Goal: Transaction & Acquisition: Purchase product/service

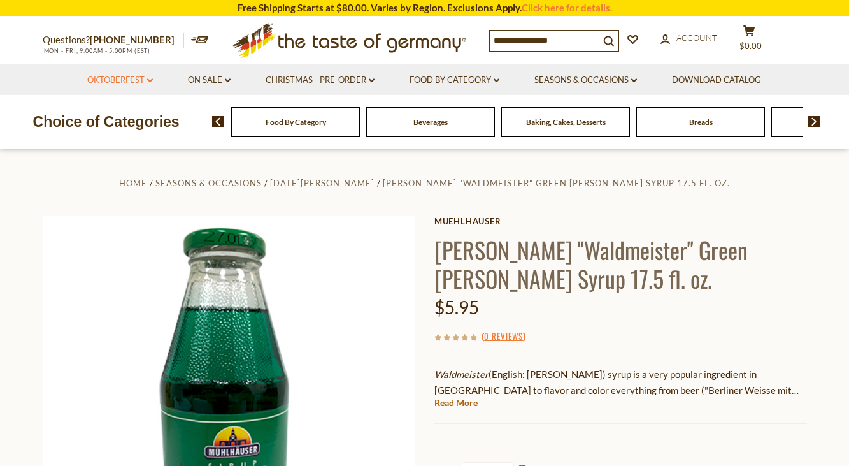
click at [127, 78] on link "Oktoberfest dropdown_arrow" at bounding box center [120, 80] width 66 height 14
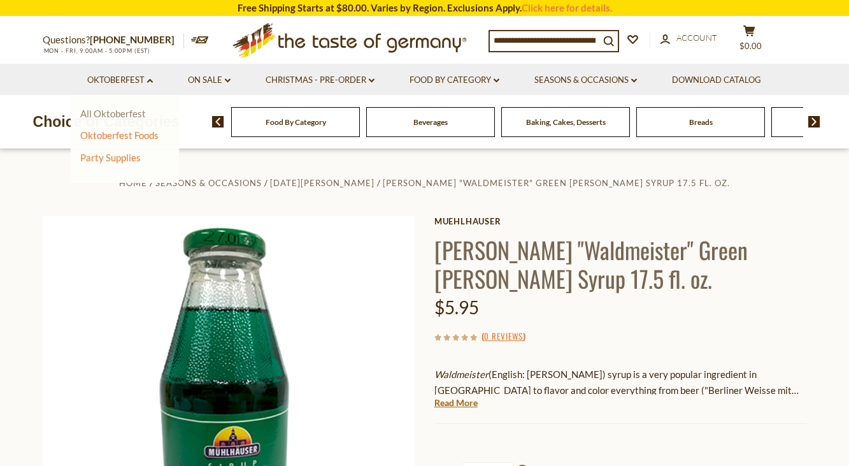
click at [115, 112] on link "All Oktoberfest" at bounding box center [113, 113] width 66 height 11
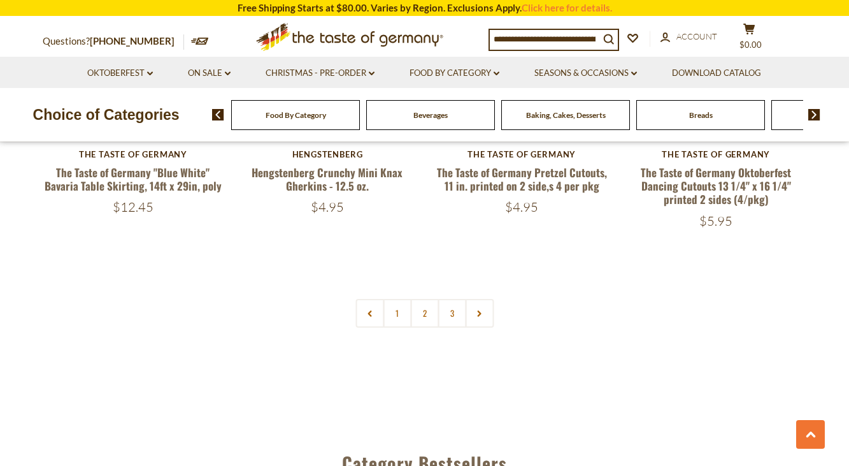
scroll to position [3080, 0]
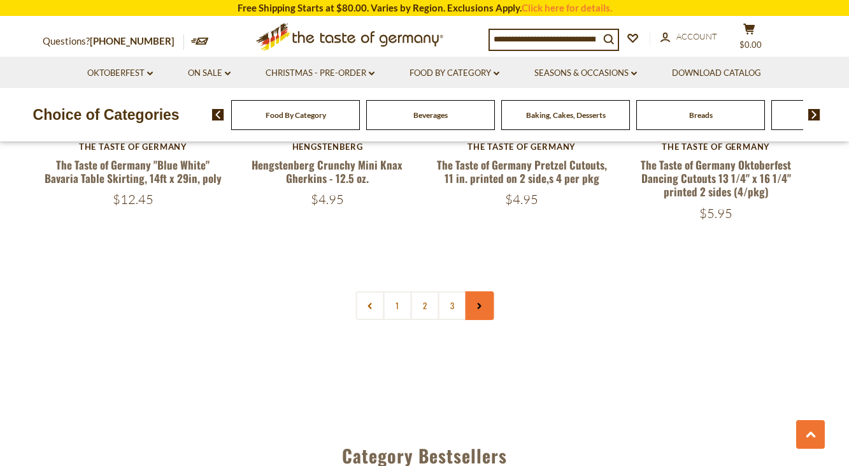
click at [470, 298] on link at bounding box center [479, 305] width 29 height 29
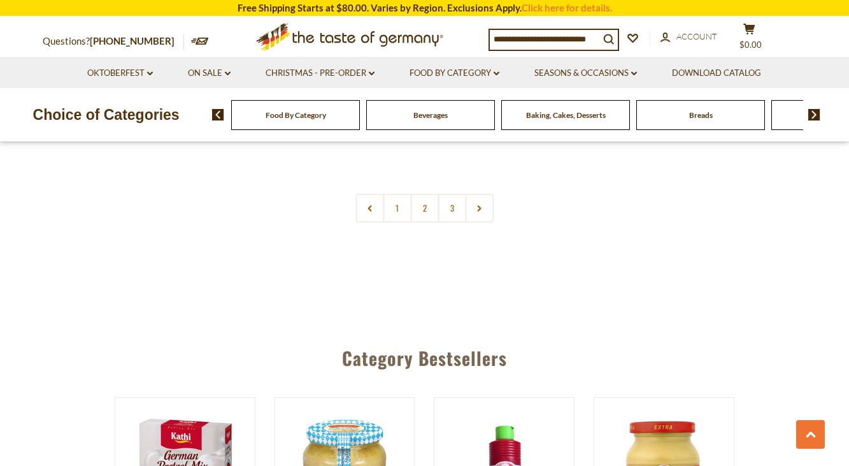
scroll to position [3186, 0]
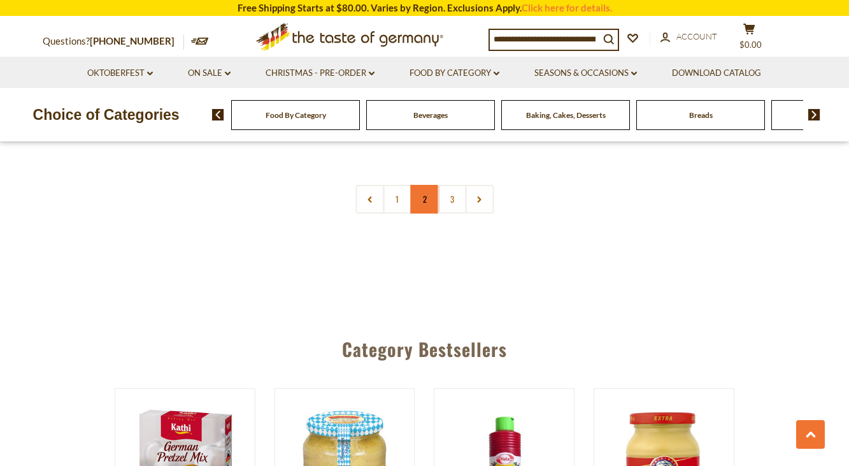
click at [419, 185] on link "2" at bounding box center [424, 199] width 29 height 29
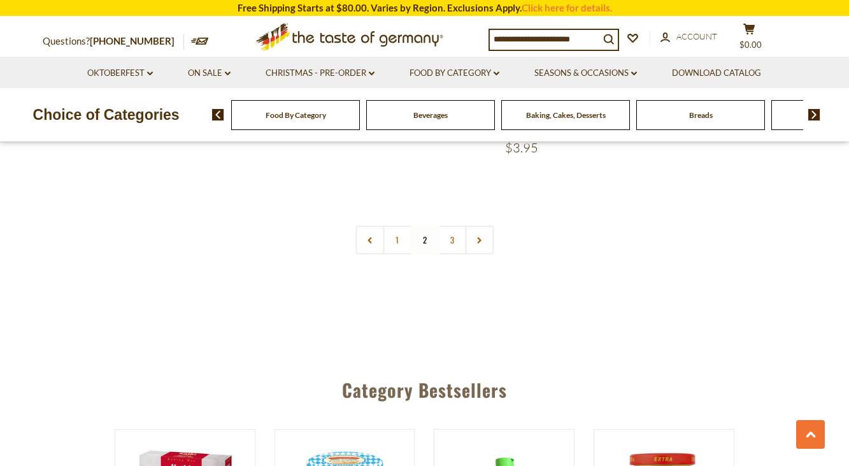
scroll to position [3121, 0]
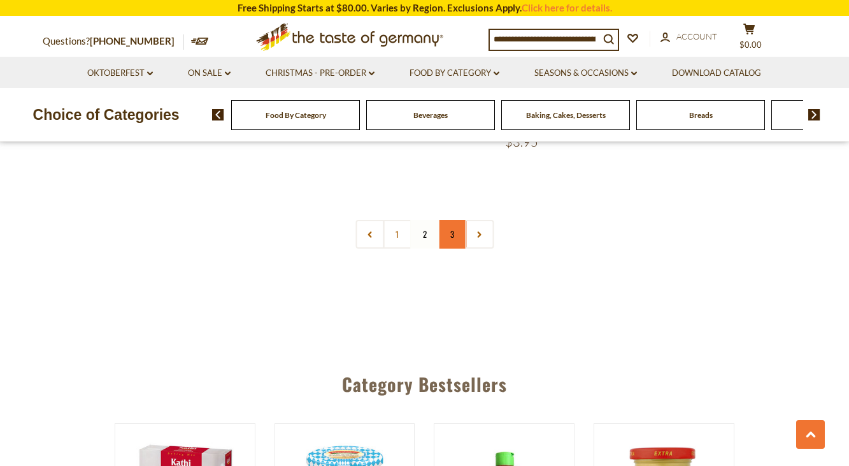
click at [452, 226] on link "3" at bounding box center [452, 234] width 29 height 29
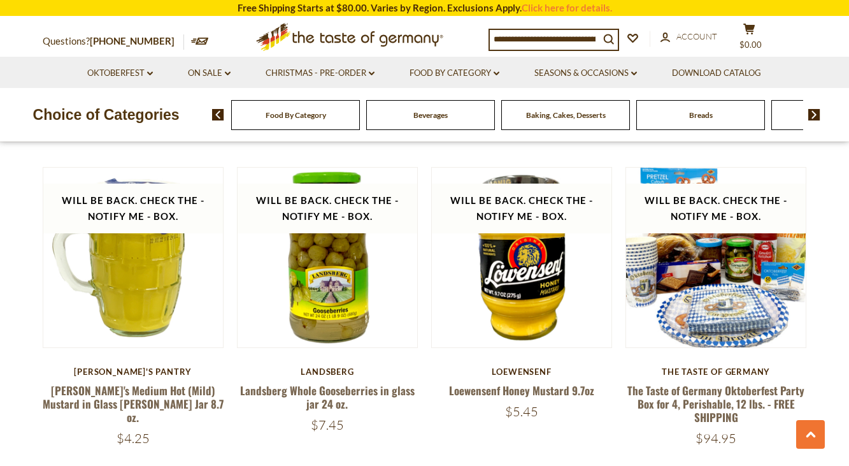
scroll to position [955, 0]
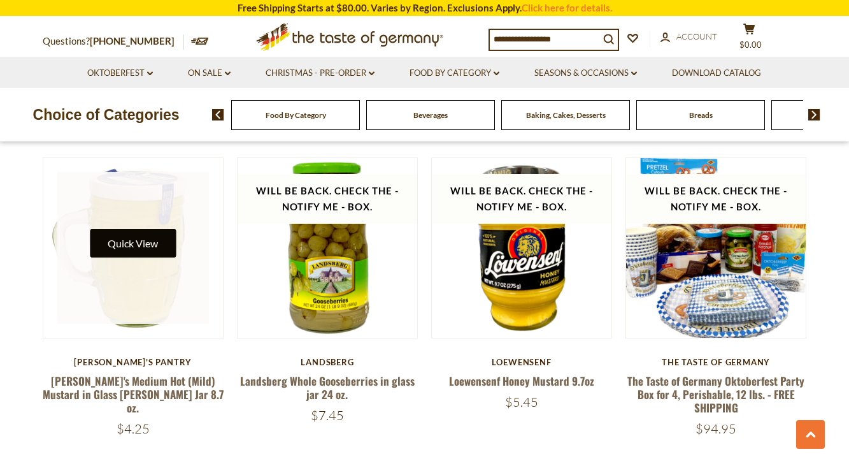
click at [124, 240] on button "Quick View" at bounding box center [133, 243] width 86 height 29
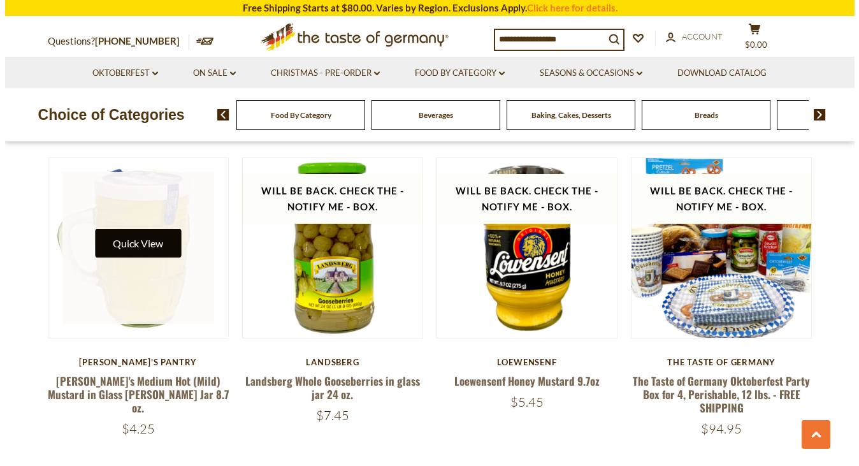
scroll to position [957, 0]
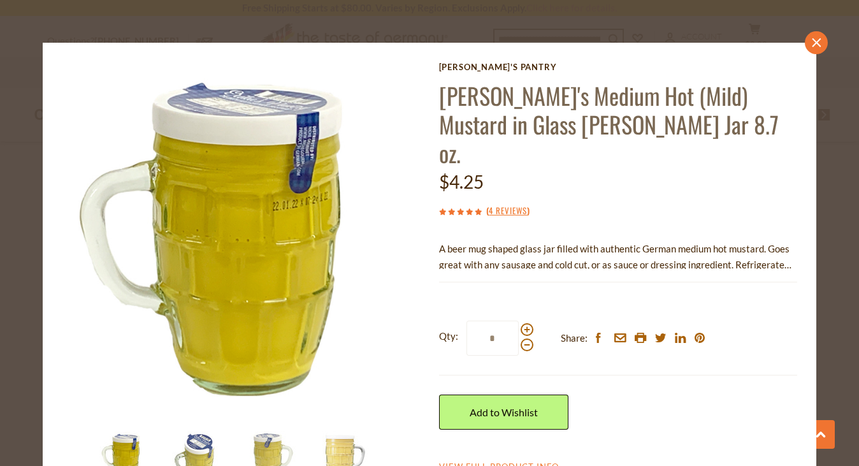
click at [812, 41] on icon at bounding box center [816, 42] width 9 height 9
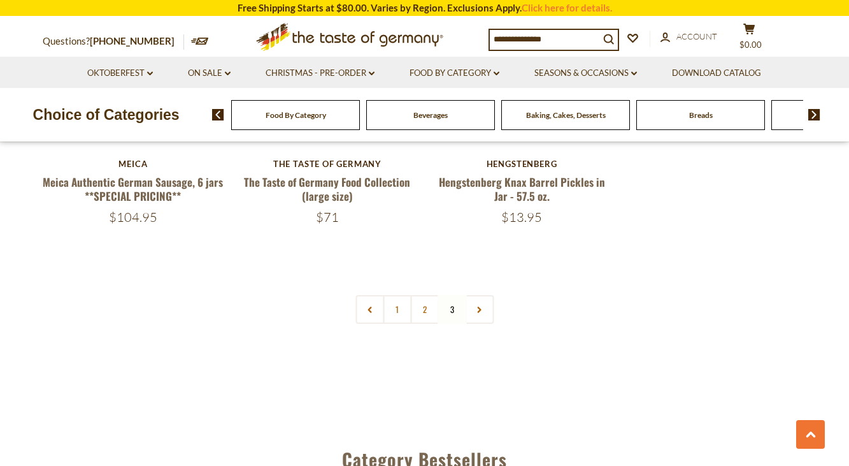
scroll to position [2420, 0]
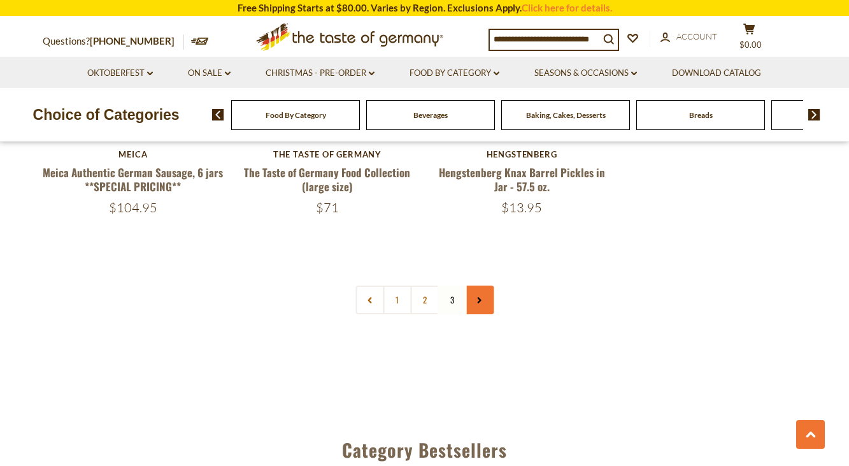
click at [486, 285] on link at bounding box center [479, 299] width 29 height 29
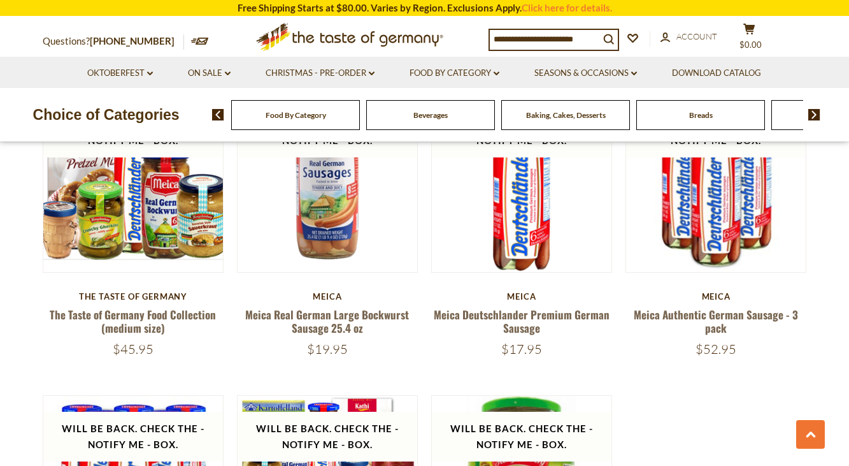
scroll to position [1912, 0]
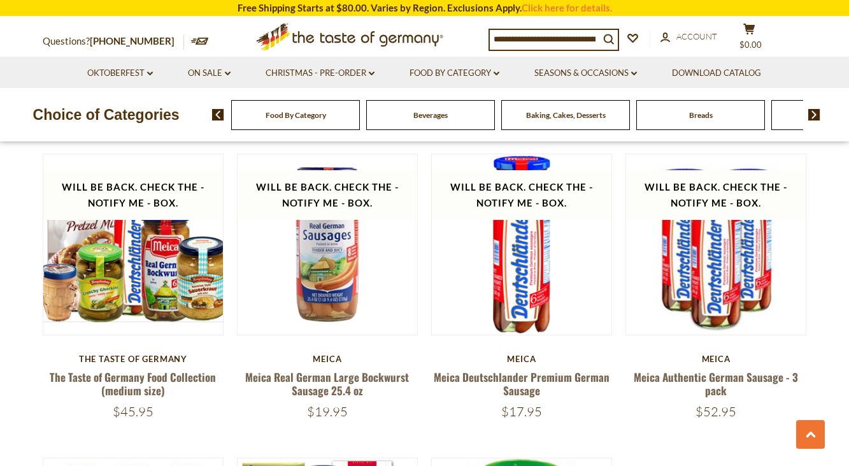
click at [360, 125] on div "Beverages" at bounding box center [295, 115] width 129 height 30
click at [426, 118] on span "Beverages" at bounding box center [431, 115] width 34 height 10
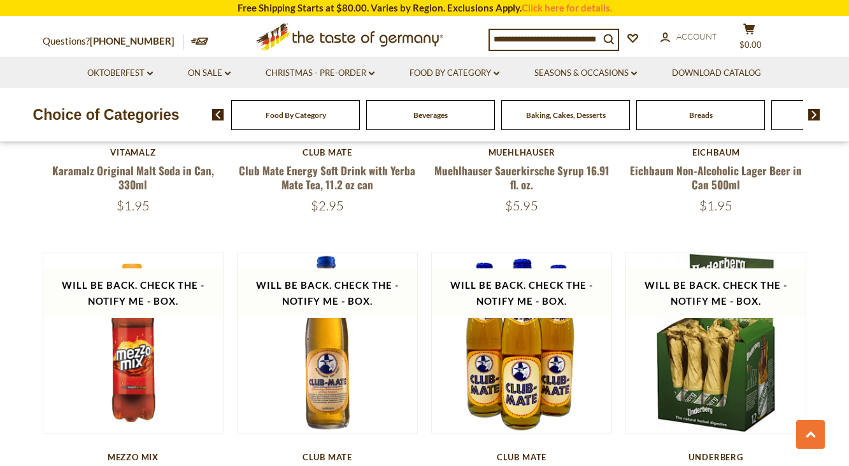
scroll to position [2082, 0]
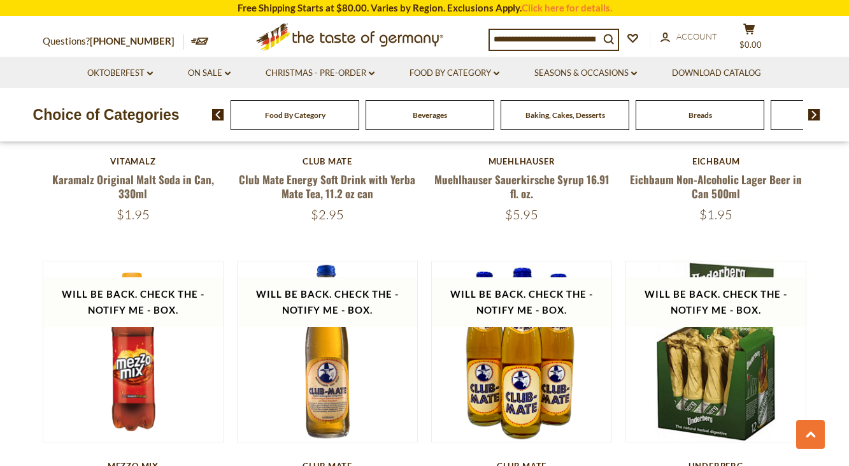
click at [300, 118] on span "Food By Category" at bounding box center [295, 115] width 61 height 10
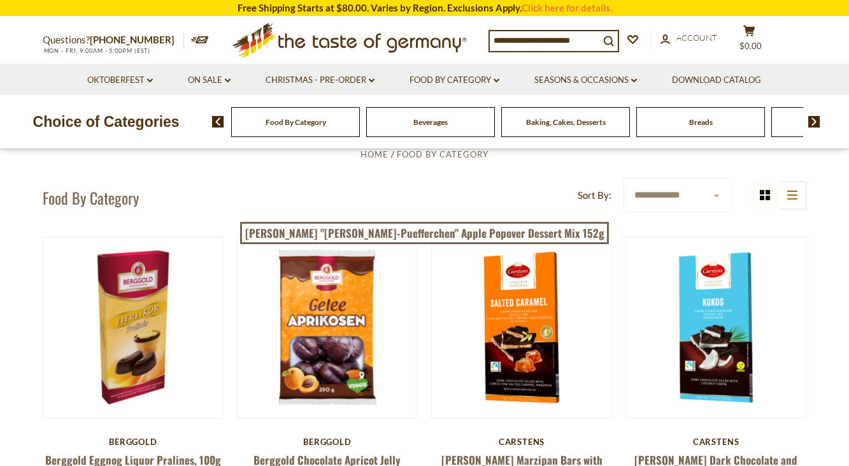
scroll to position [21, 0]
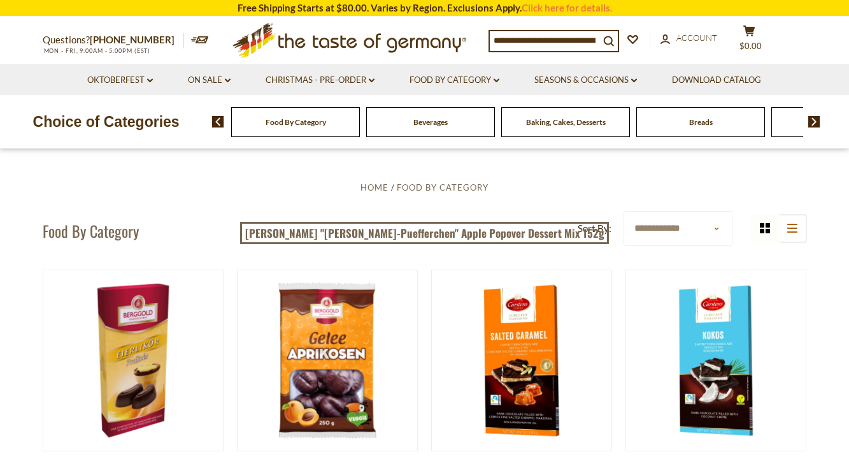
click at [815, 121] on img at bounding box center [815, 121] width 12 height 11
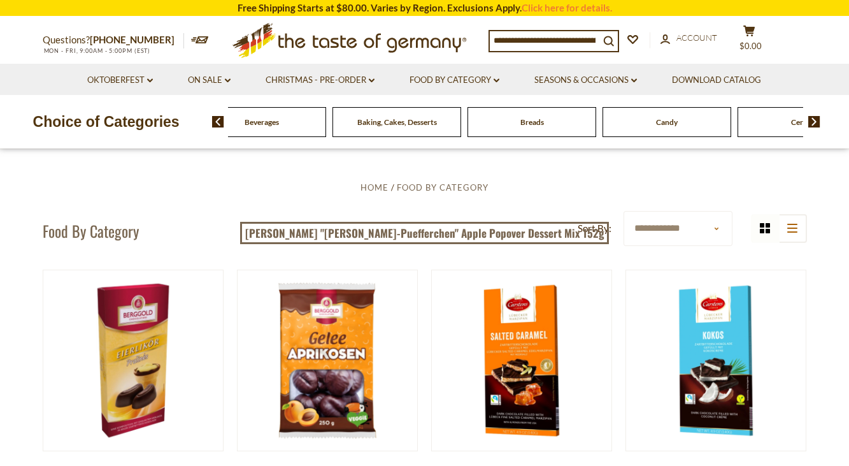
click at [815, 121] on img at bounding box center [815, 121] width 12 height 11
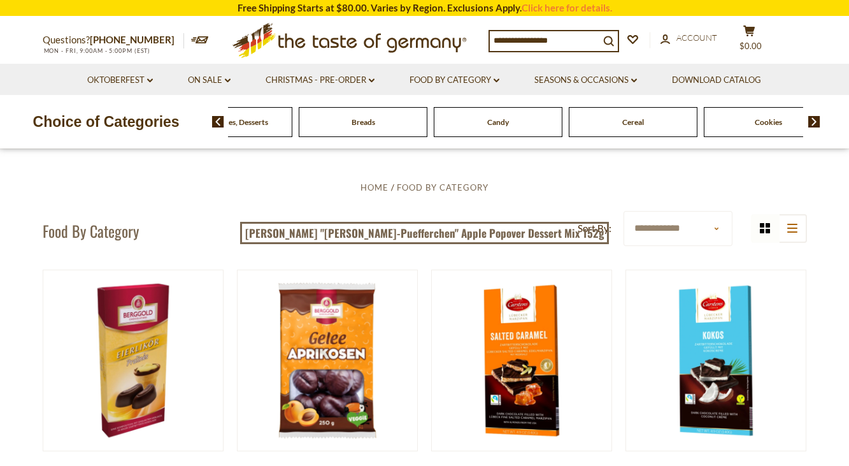
click at [815, 120] on img at bounding box center [815, 121] width 12 height 11
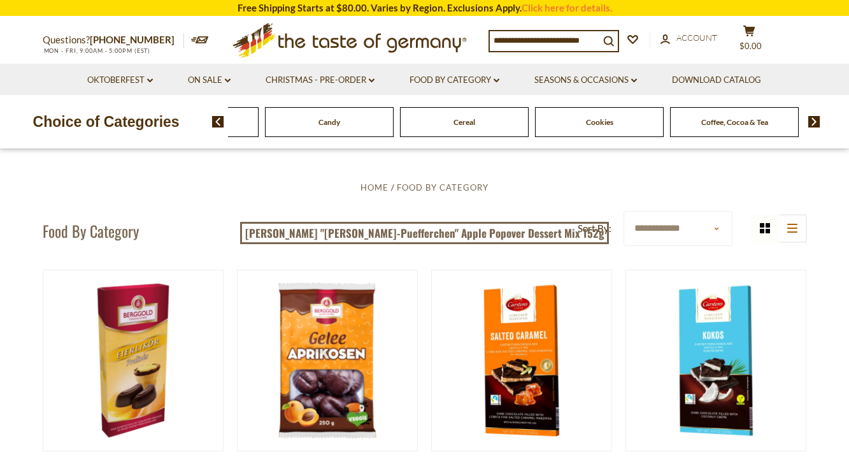
click at [815, 120] on img at bounding box center [815, 121] width 12 height 11
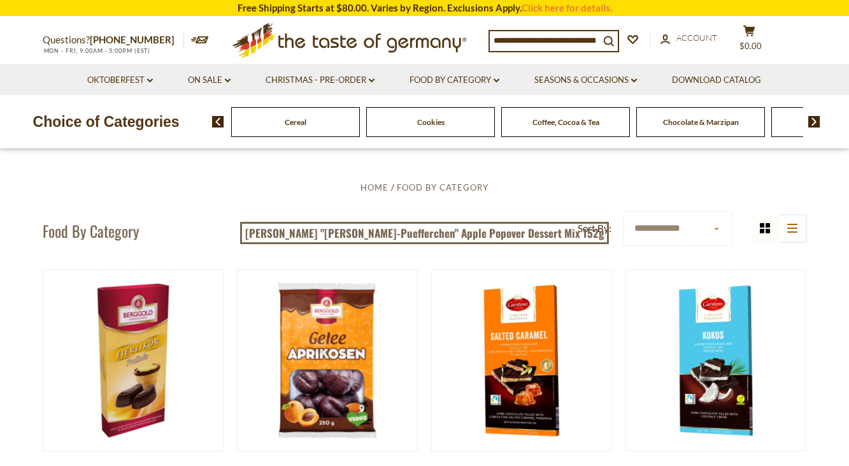
click at [815, 120] on img at bounding box center [815, 121] width 12 height 11
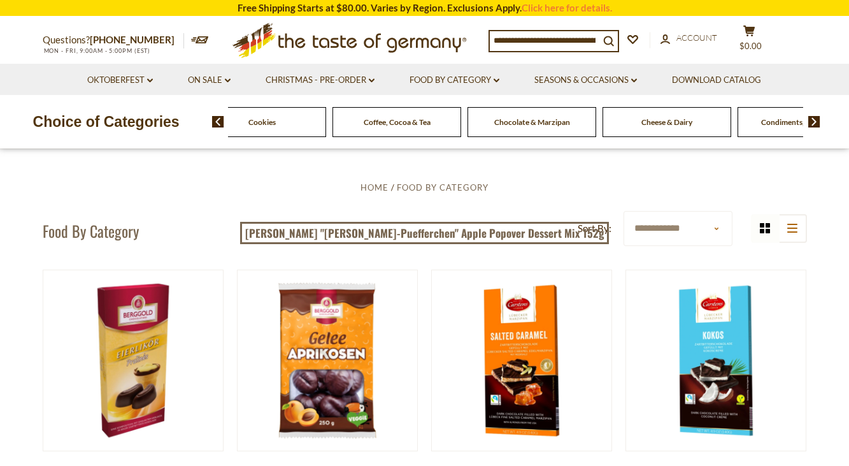
click at [815, 120] on img at bounding box center [815, 121] width 12 height 11
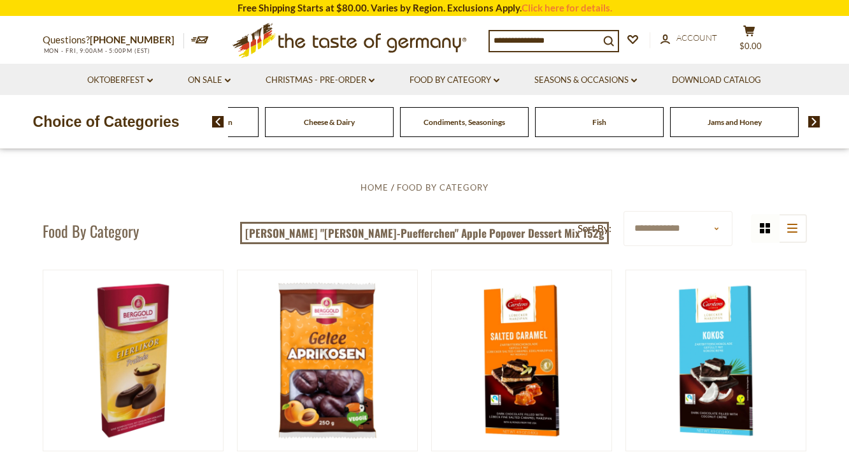
click at [815, 120] on img at bounding box center [815, 121] width 12 height 11
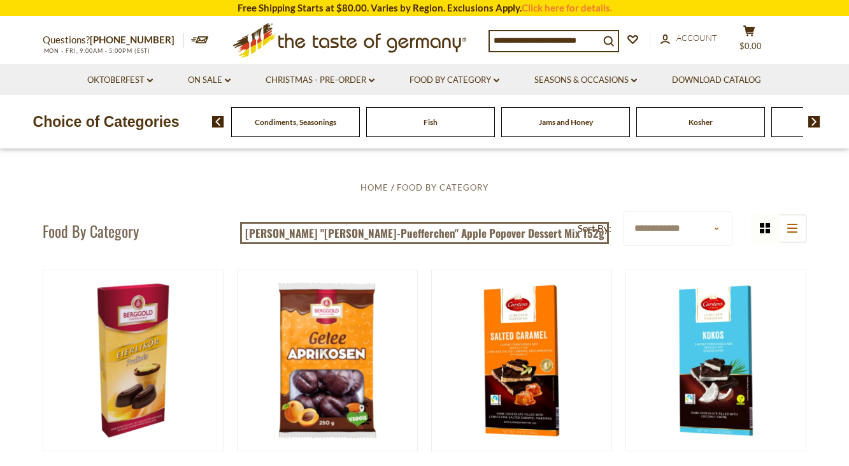
click at [815, 120] on img at bounding box center [815, 121] width 12 height 11
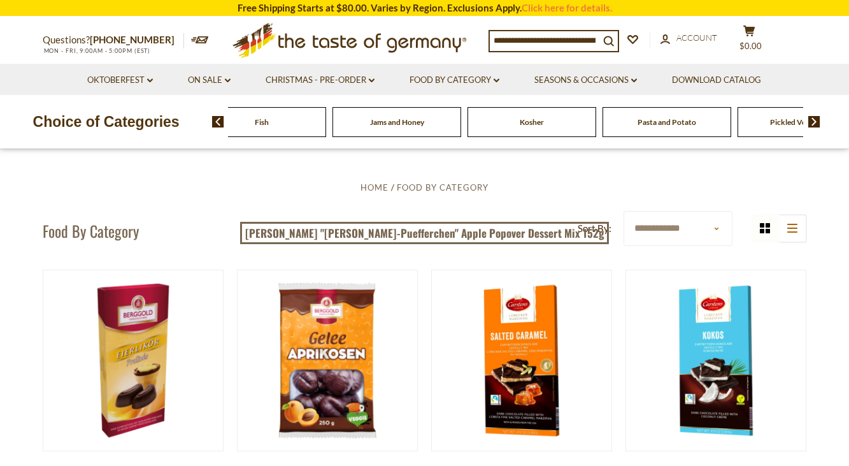
click at [815, 120] on img at bounding box center [815, 121] width 12 height 11
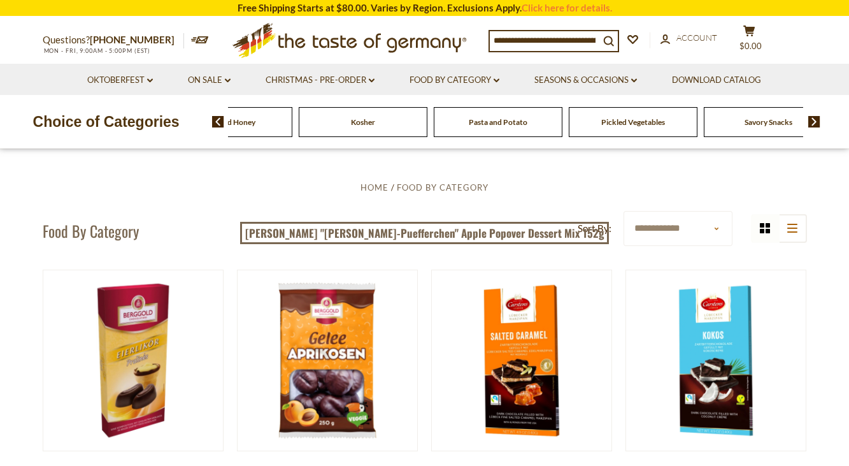
click at [815, 120] on img at bounding box center [815, 121] width 12 height 11
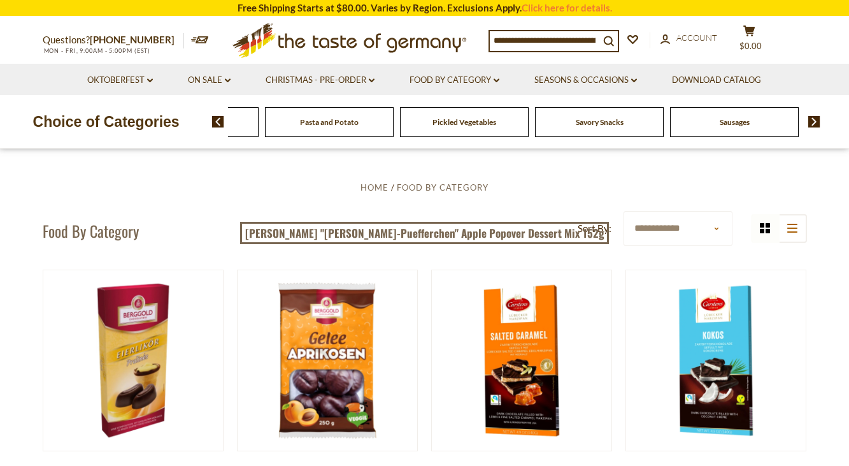
click at [444, 123] on span "Pickled Vegetables" at bounding box center [465, 122] width 64 height 10
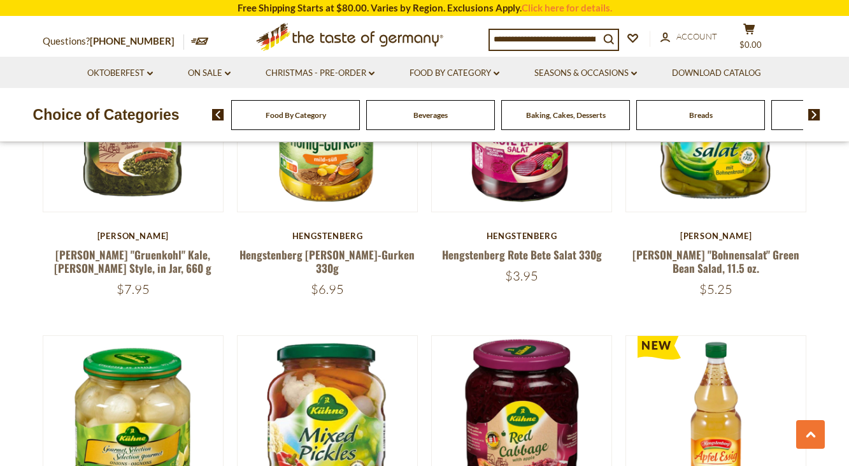
scroll to position [1083, 0]
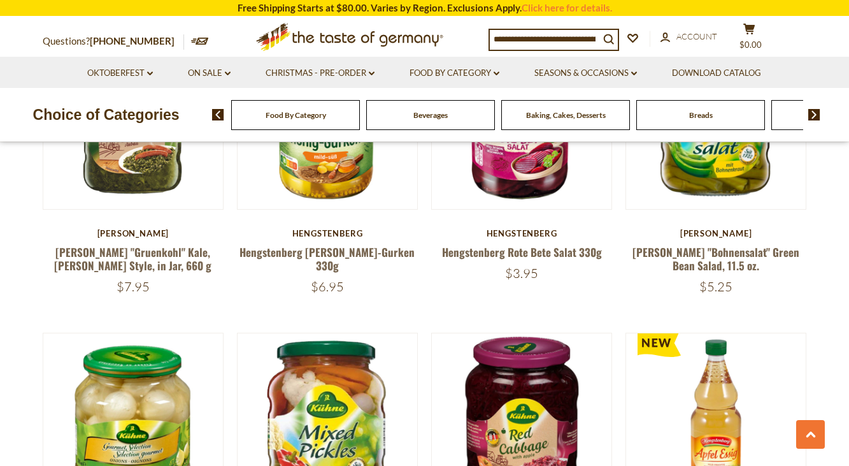
click at [815, 113] on img at bounding box center [815, 114] width 12 height 11
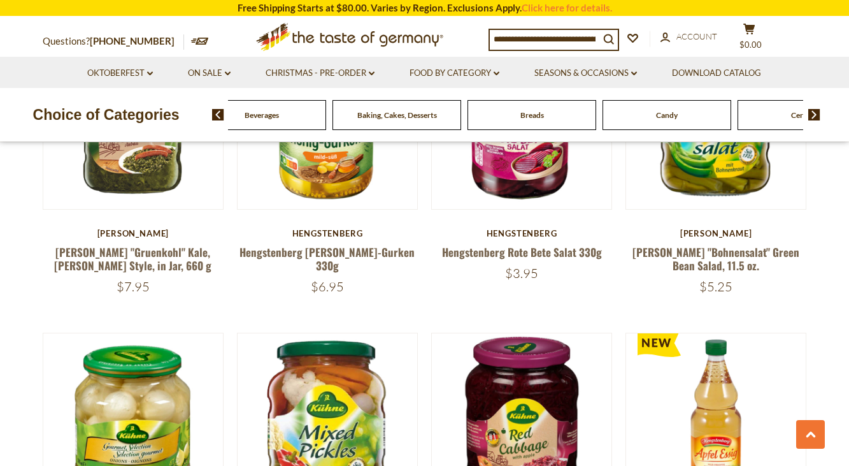
click at [815, 113] on img at bounding box center [815, 114] width 12 height 11
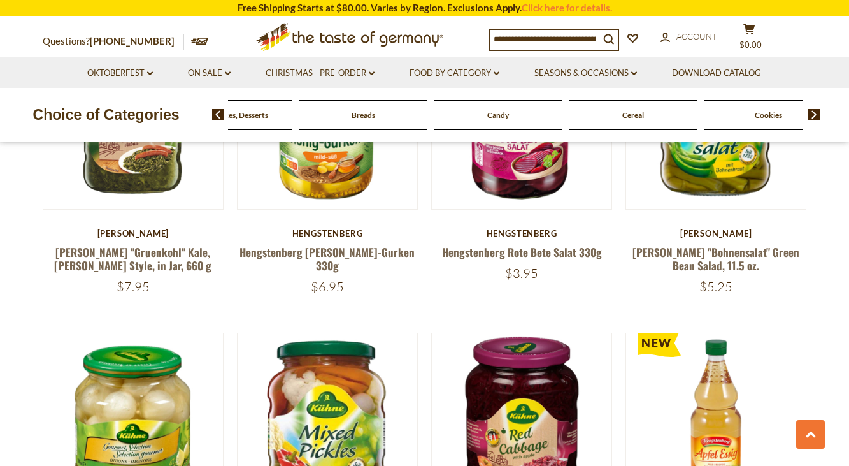
click at [815, 113] on img at bounding box center [815, 114] width 12 height 11
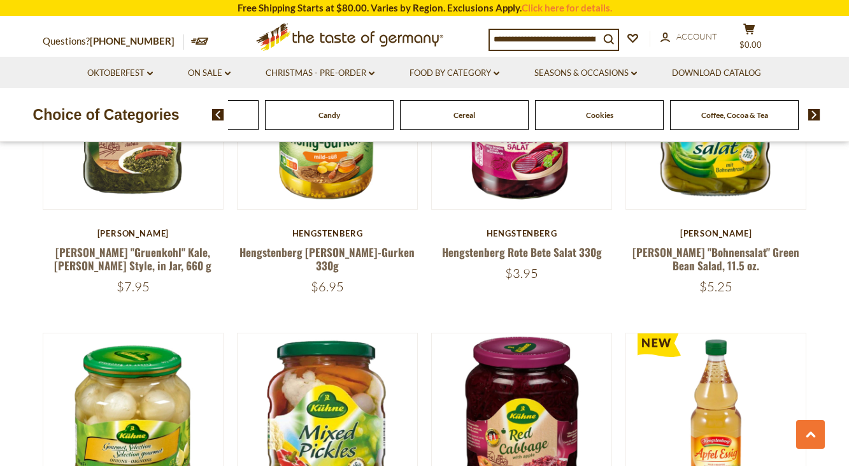
click at [815, 113] on img at bounding box center [815, 114] width 12 height 11
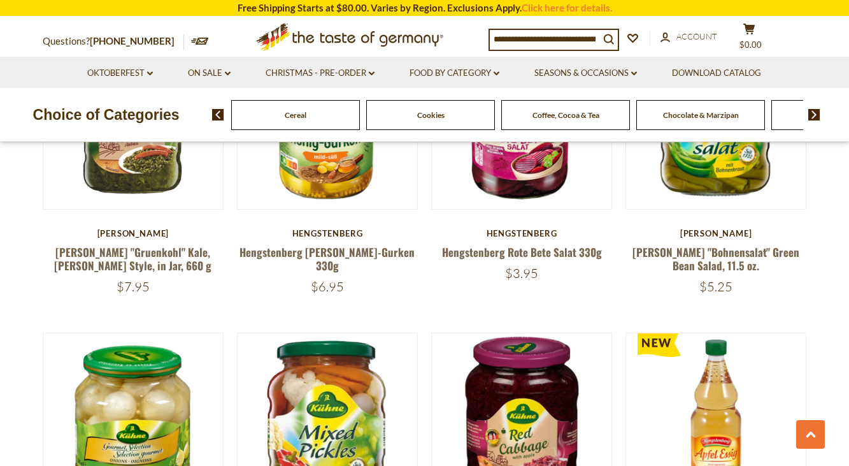
click at [815, 113] on img at bounding box center [815, 114] width 12 height 11
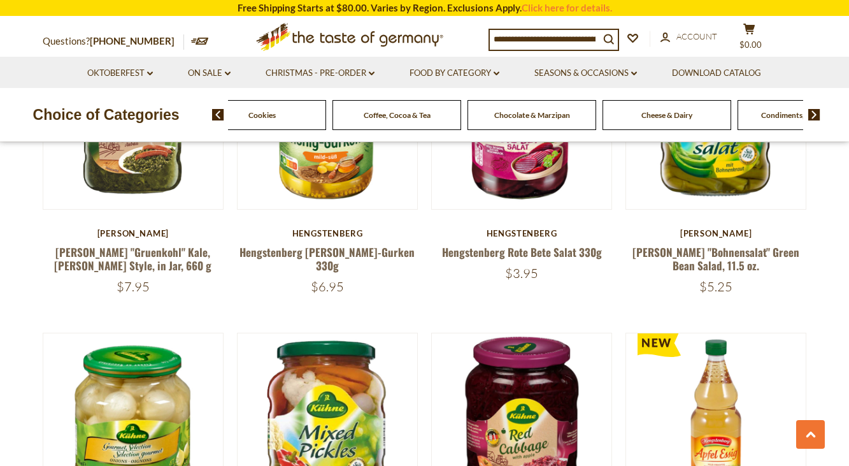
click at [815, 113] on img at bounding box center [815, 114] width 12 height 11
click at [625, 112] on span "Condiments, Seasonings" at bounding box center [634, 115] width 82 height 10
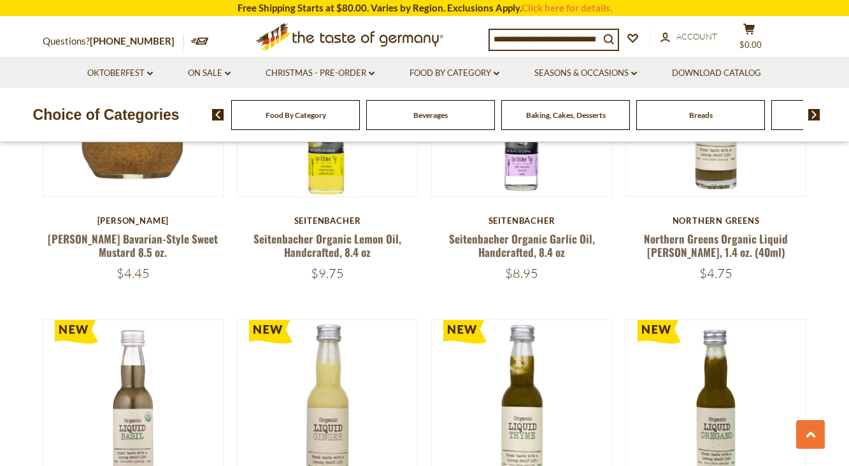
scroll to position [2379, 0]
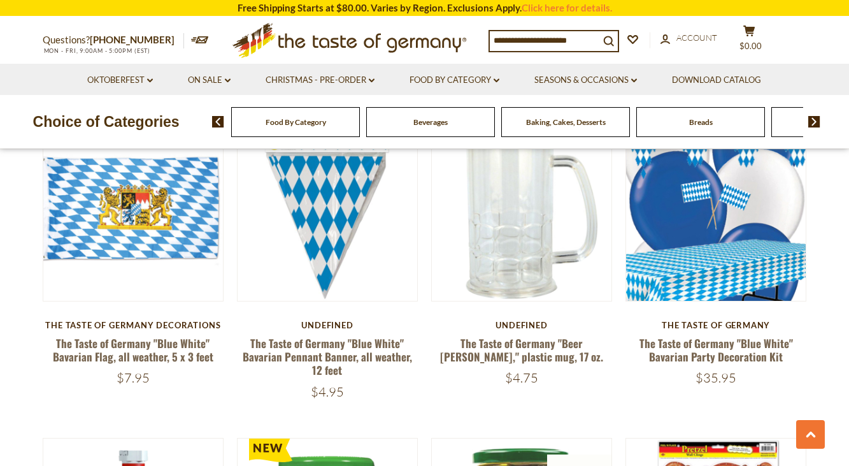
scroll to position [4188, 0]
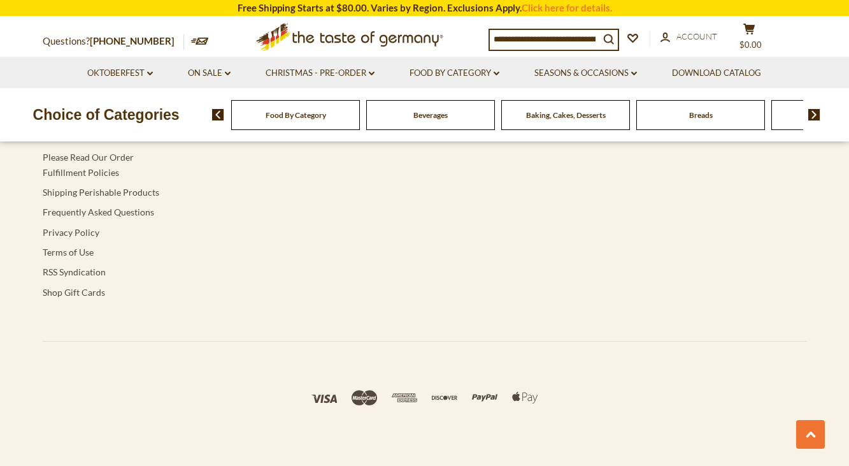
scroll to position [3080, 0]
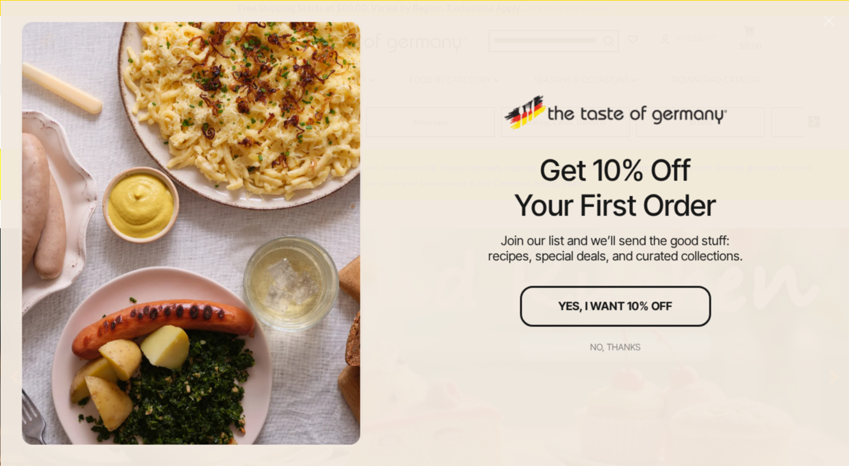
click at [616, 345] on div "No, thanks" at bounding box center [616, 346] width 50 height 9
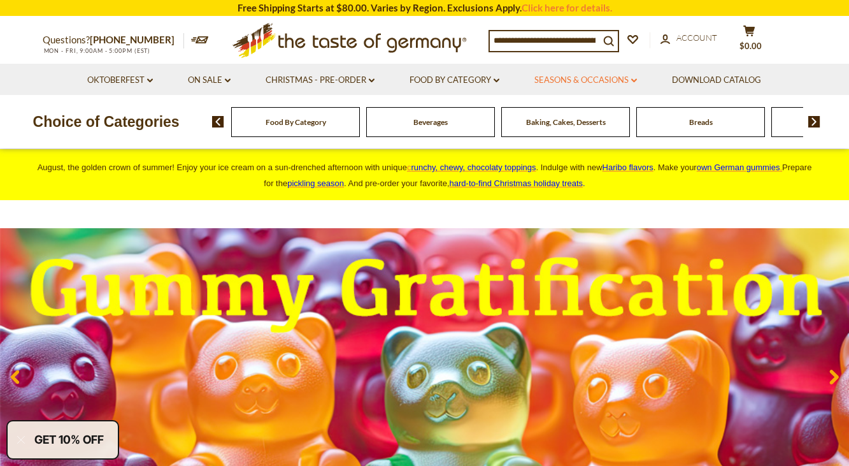
click at [631, 78] on link "Seasons & Occasions dropdown_arrow" at bounding box center [586, 80] width 103 height 14
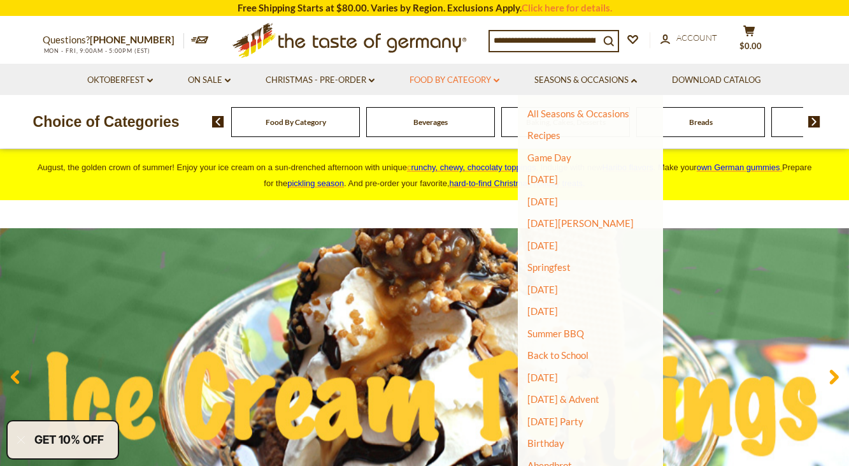
click at [487, 80] on link "Food By Category dropdown_arrow" at bounding box center [455, 80] width 90 height 14
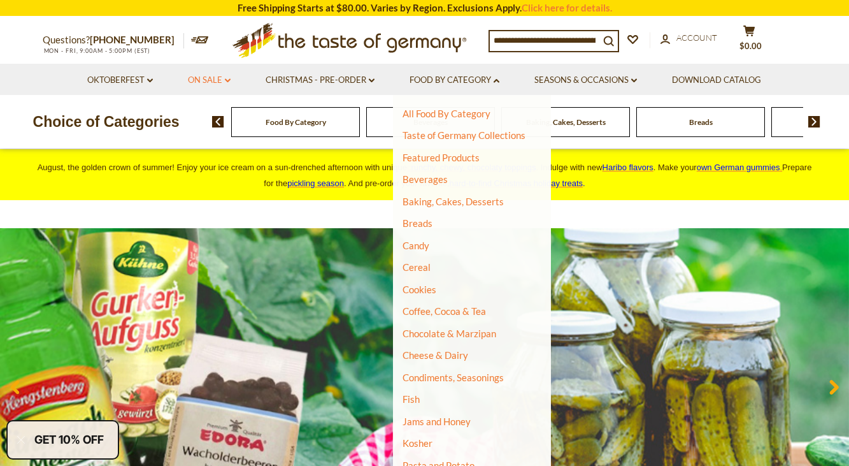
click at [229, 81] on icon at bounding box center [228, 80] width 6 height 4
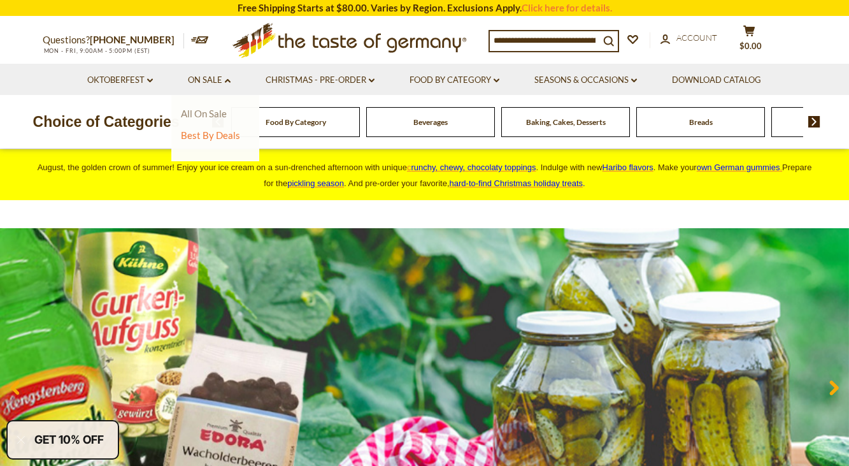
click at [210, 113] on link "All On Sale" at bounding box center [204, 113] width 46 height 11
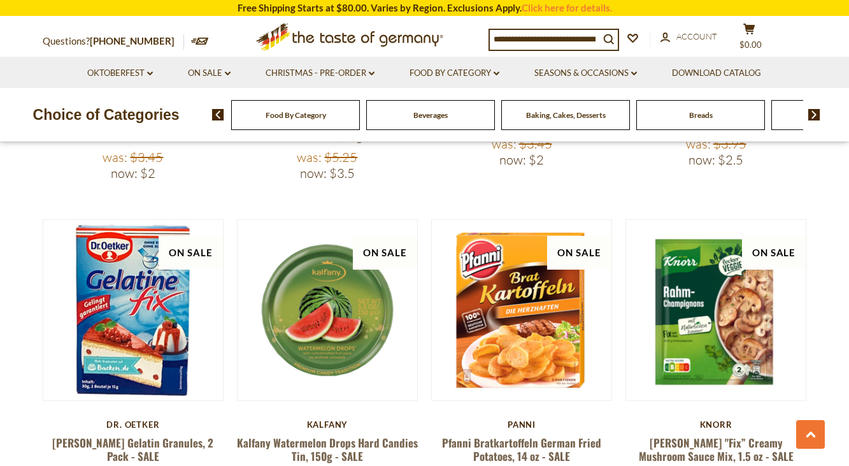
scroll to position [2761, 0]
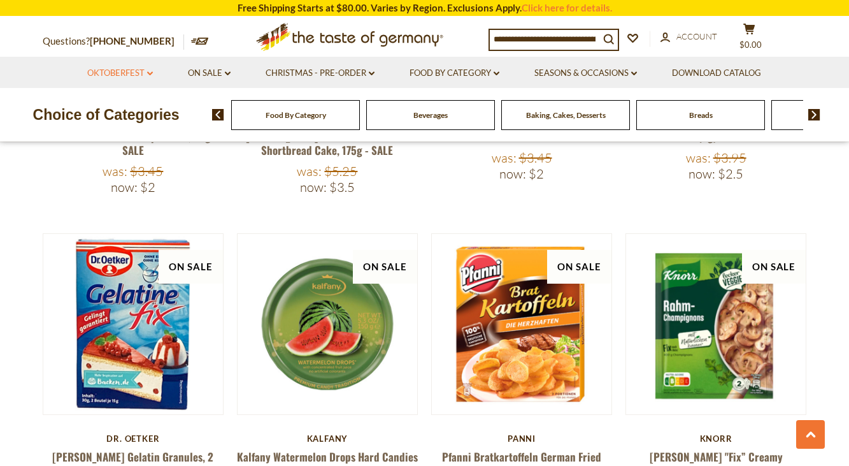
click at [117, 73] on link "Oktoberfest dropdown_arrow" at bounding box center [120, 73] width 66 height 14
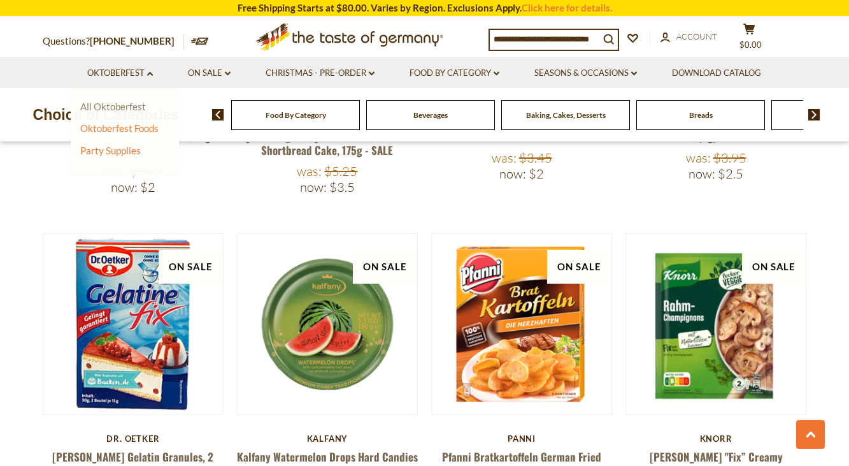
click at [117, 105] on link "All Oktoberfest" at bounding box center [113, 106] width 66 height 11
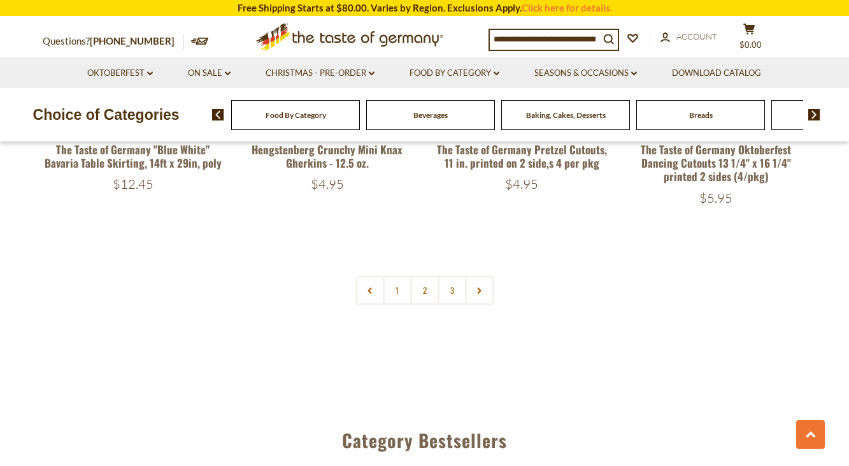
scroll to position [3101, 0]
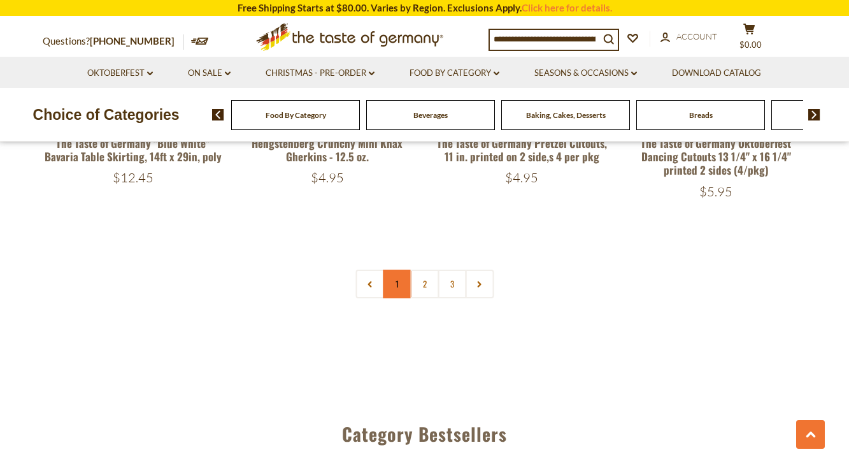
click at [395, 270] on link "1" at bounding box center [397, 284] width 29 height 29
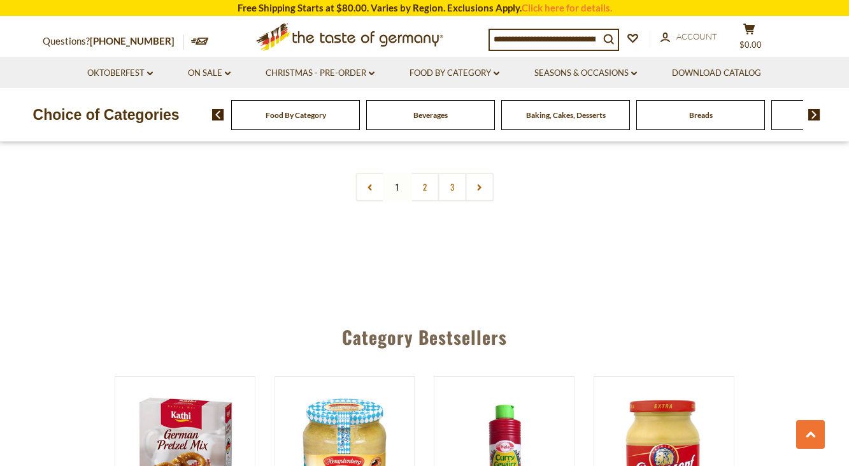
scroll to position [3206, 0]
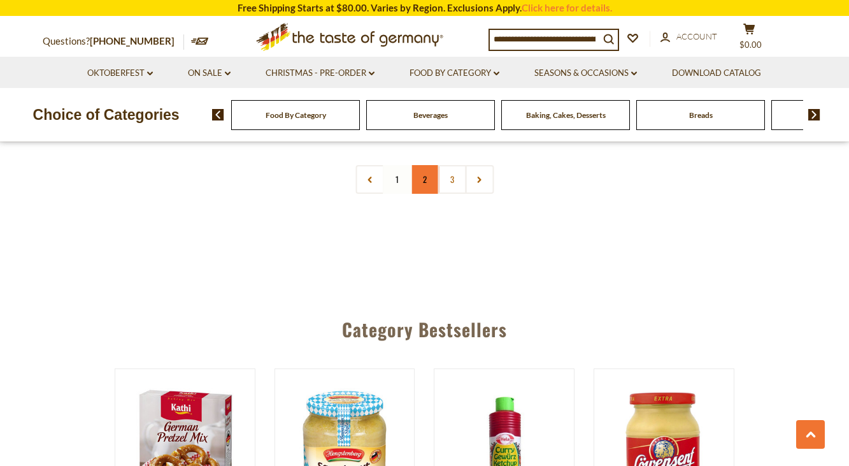
click at [429, 167] on link "2" at bounding box center [424, 179] width 29 height 29
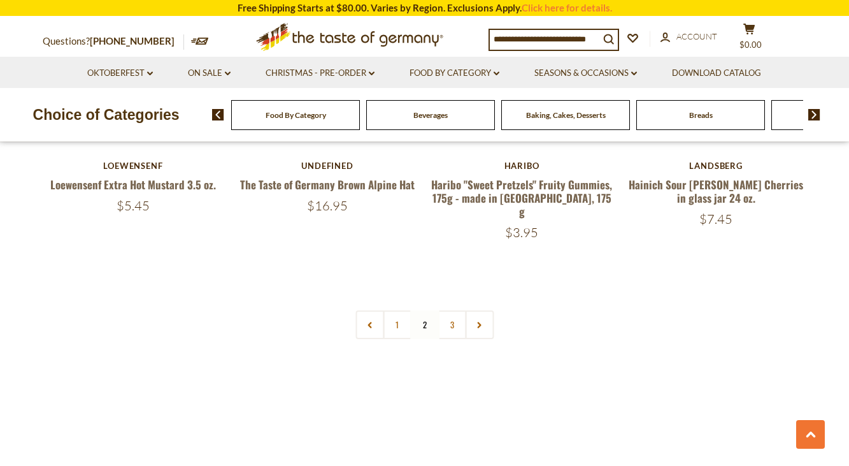
scroll to position [3058, 0]
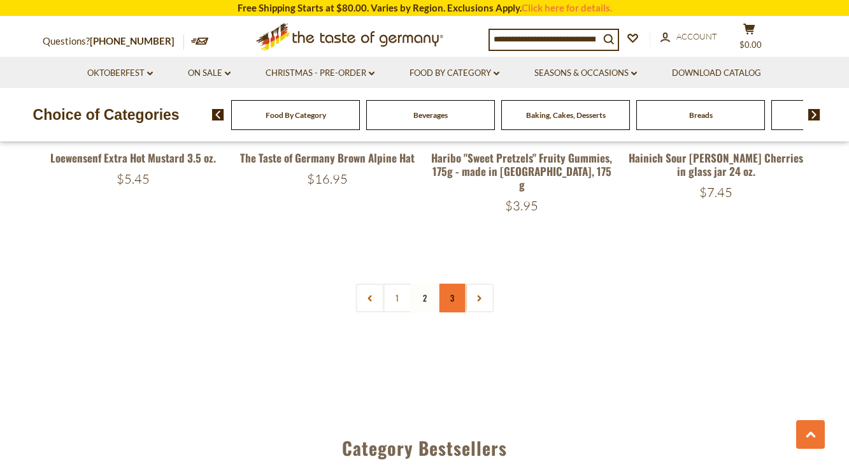
click at [446, 284] on link "3" at bounding box center [452, 298] width 29 height 29
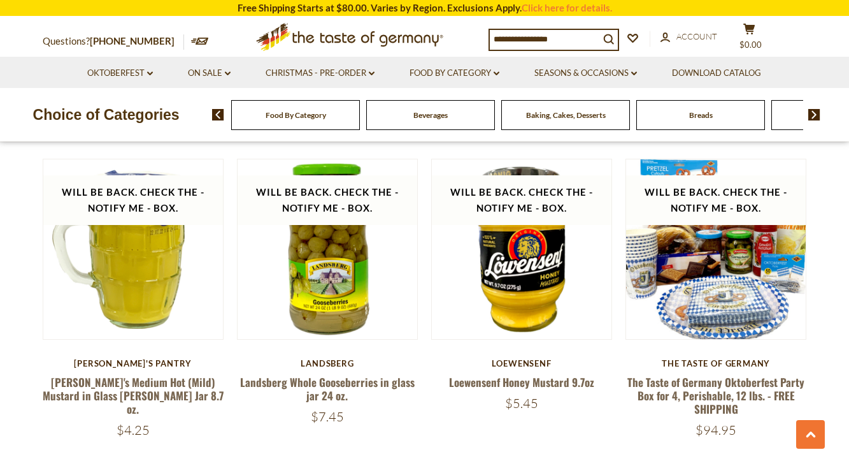
scroll to position [955, 0]
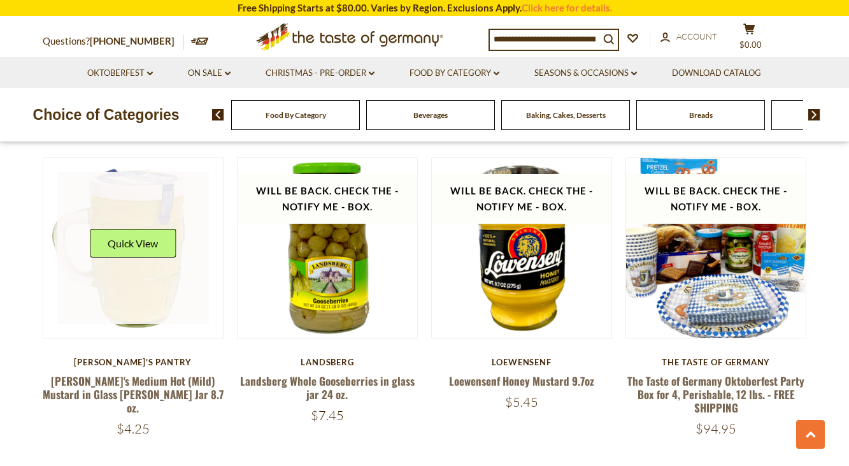
click at [127, 301] on link at bounding box center [133, 248] width 152 height 152
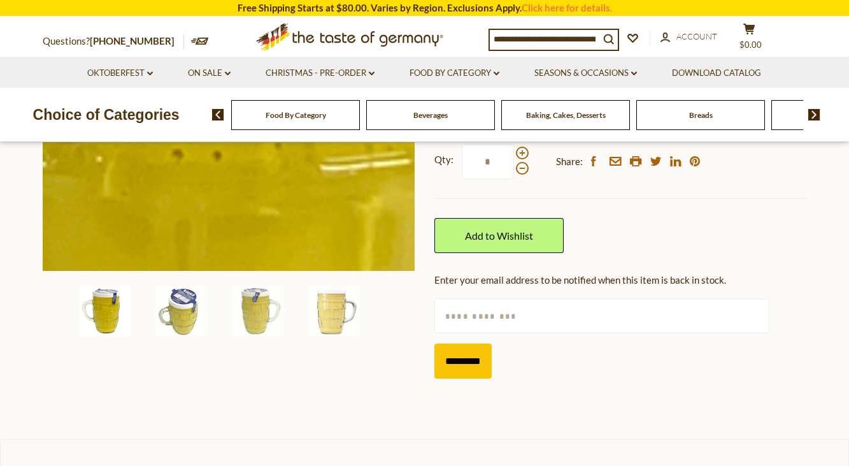
scroll to position [340, 0]
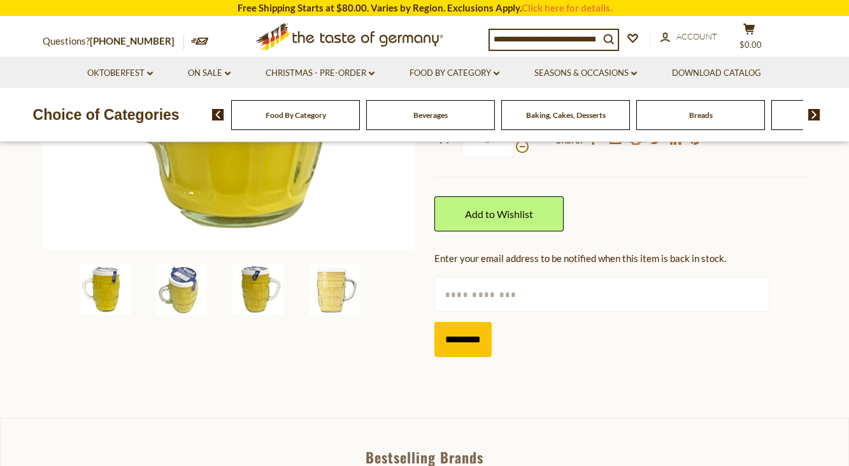
click at [252, 290] on img at bounding box center [258, 289] width 51 height 51
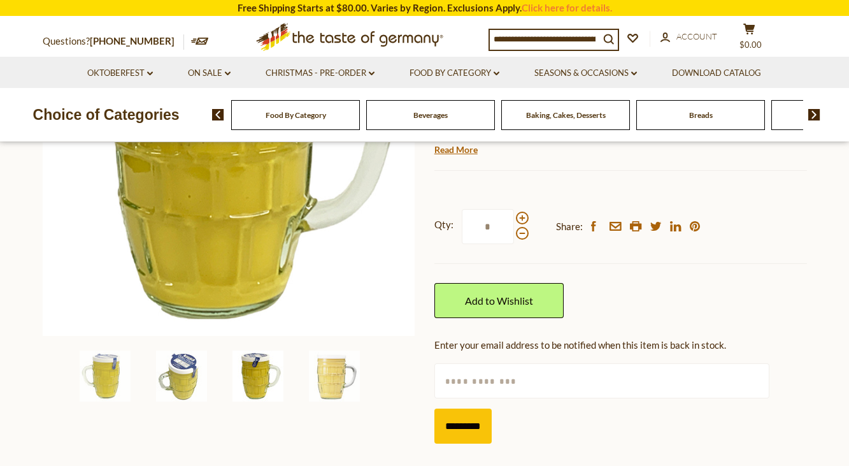
scroll to position [276, 0]
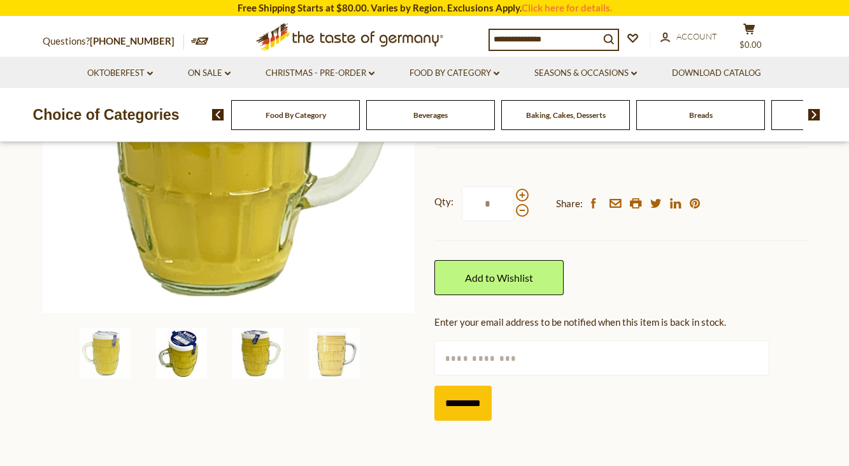
click at [181, 347] on img at bounding box center [181, 353] width 51 height 51
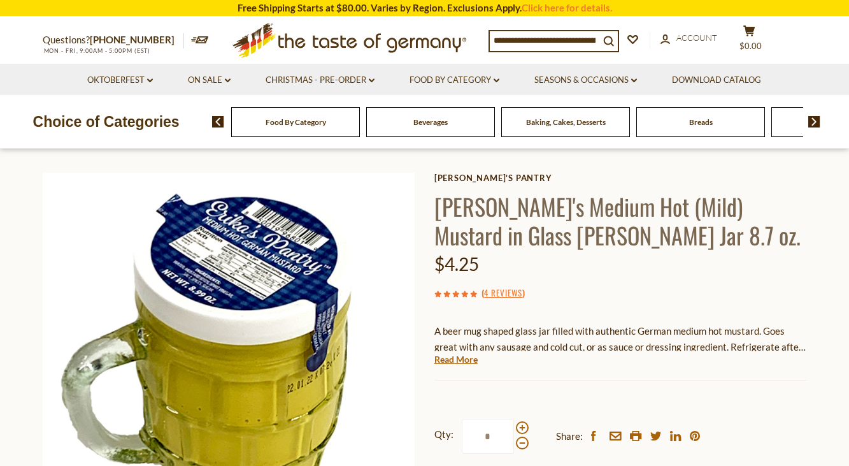
scroll to position [43, 0]
